Goal: Find specific page/section: Find specific page/section

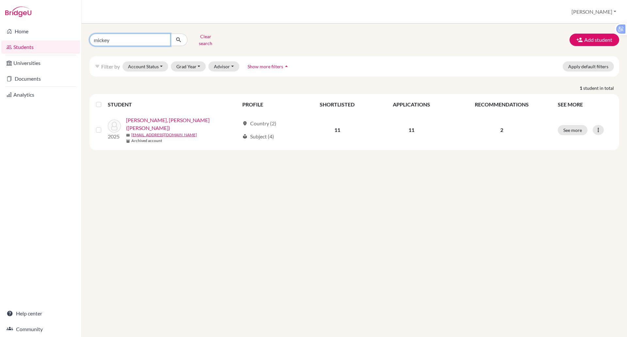
click at [128, 38] on input "mickey" at bounding box center [129, 40] width 81 height 12
type input "m"
type input "[PERSON_NAME]"
click button "submit" at bounding box center [178, 40] width 17 height 12
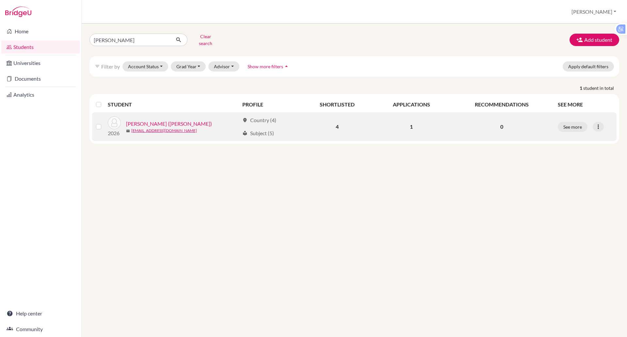
click at [151, 120] on link "[PERSON_NAME] ([PERSON_NAME])" at bounding box center [169, 124] width 86 height 8
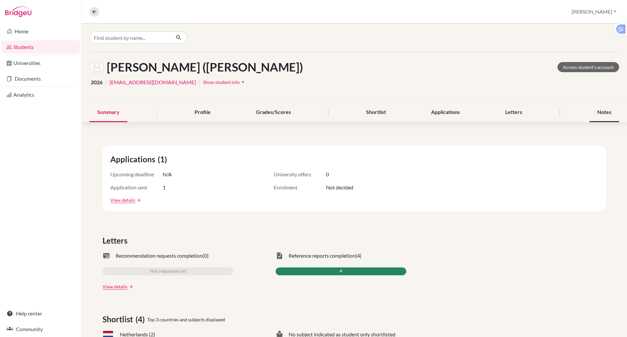
click at [607, 115] on div "Notes" at bounding box center [604, 112] width 30 height 19
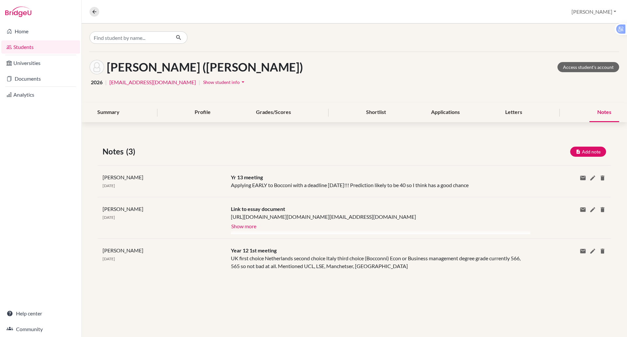
click at [292, 227] on div at bounding box center [380, 223] width 299 height 21
